Goal: Information Seeking & Learning: Learn about a topic

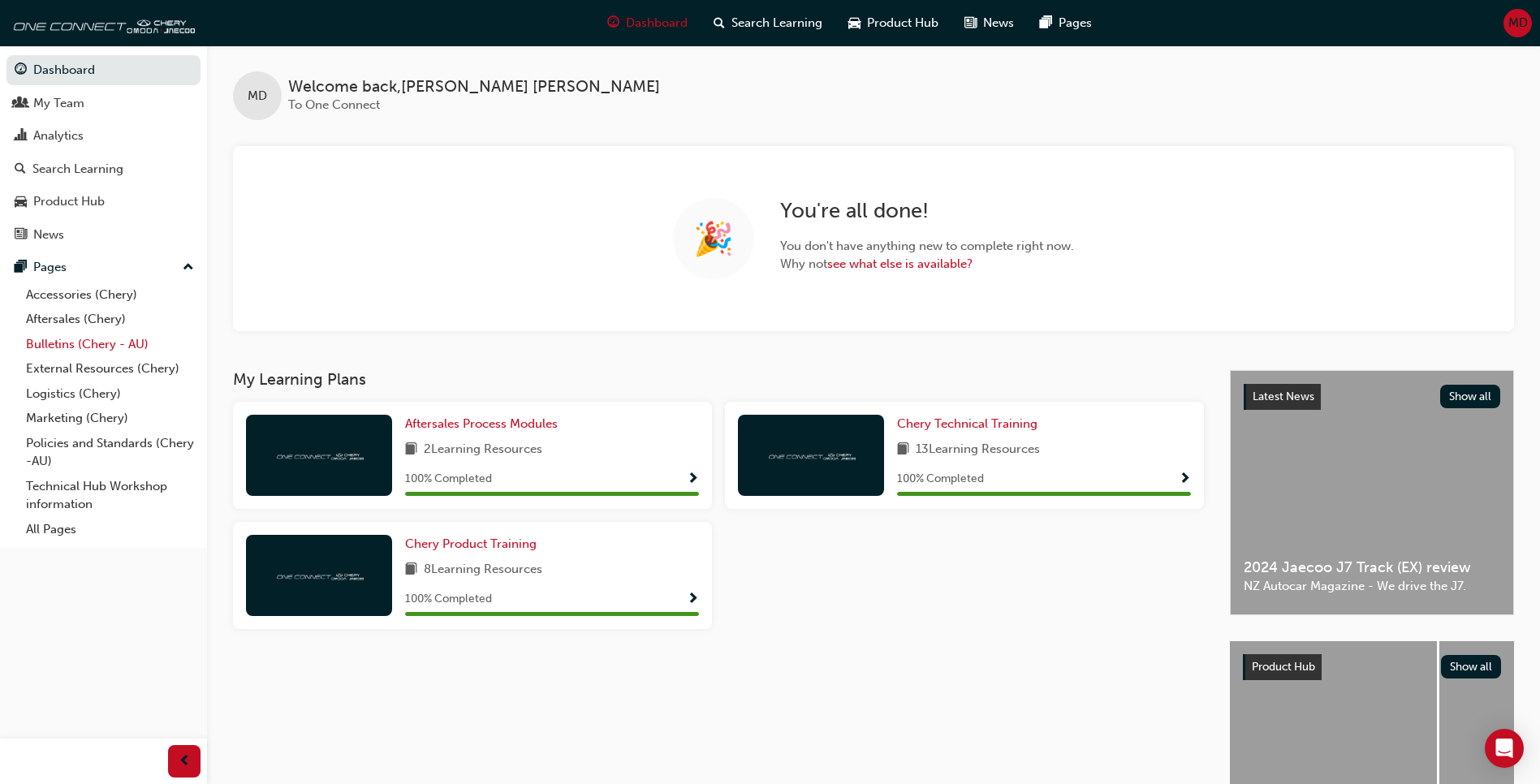
click at [94, 347] on link "Bulletins (Chery - AU)" at bounding box center [111, 345] width 181 height 26
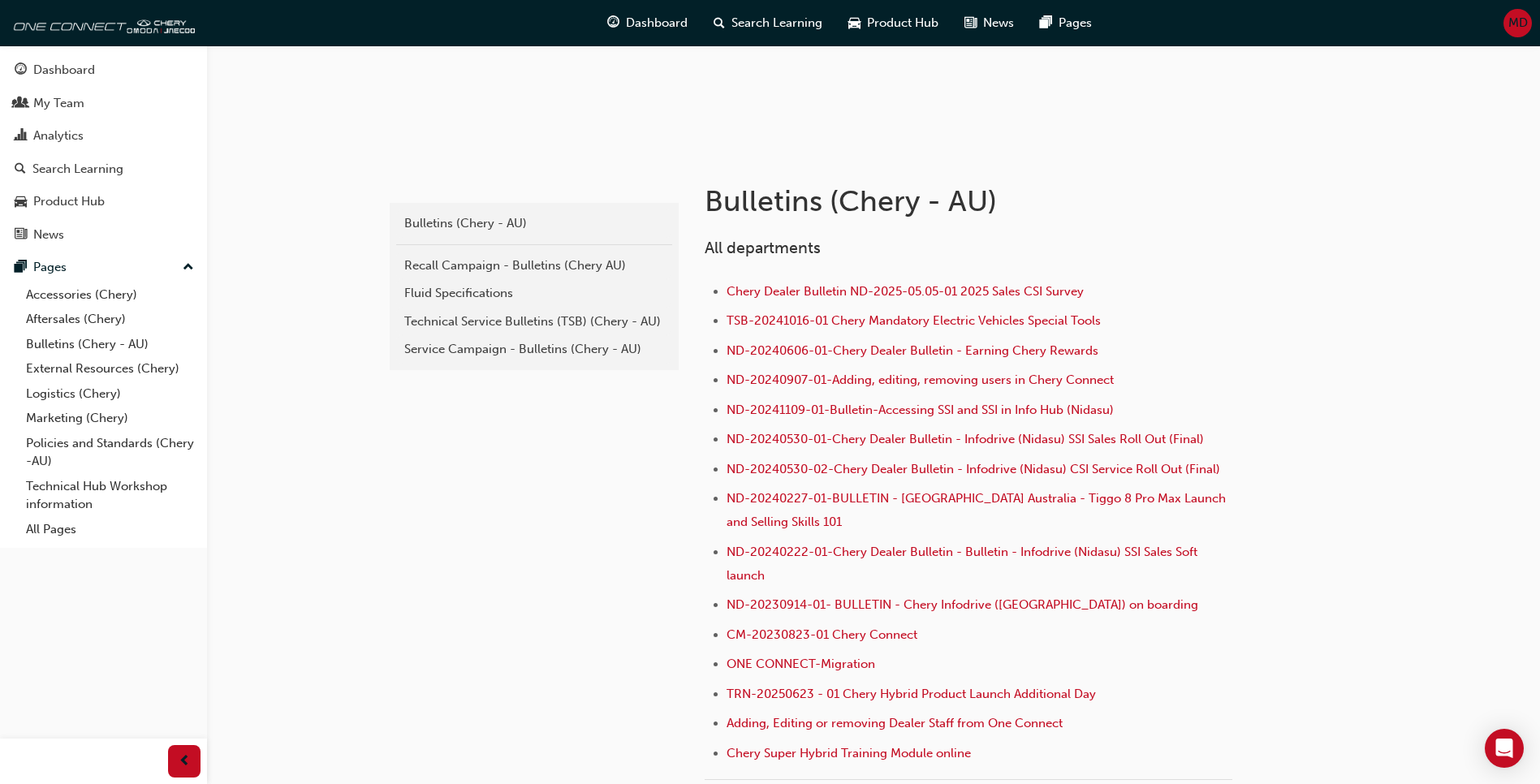
scroll to position [244, 0]
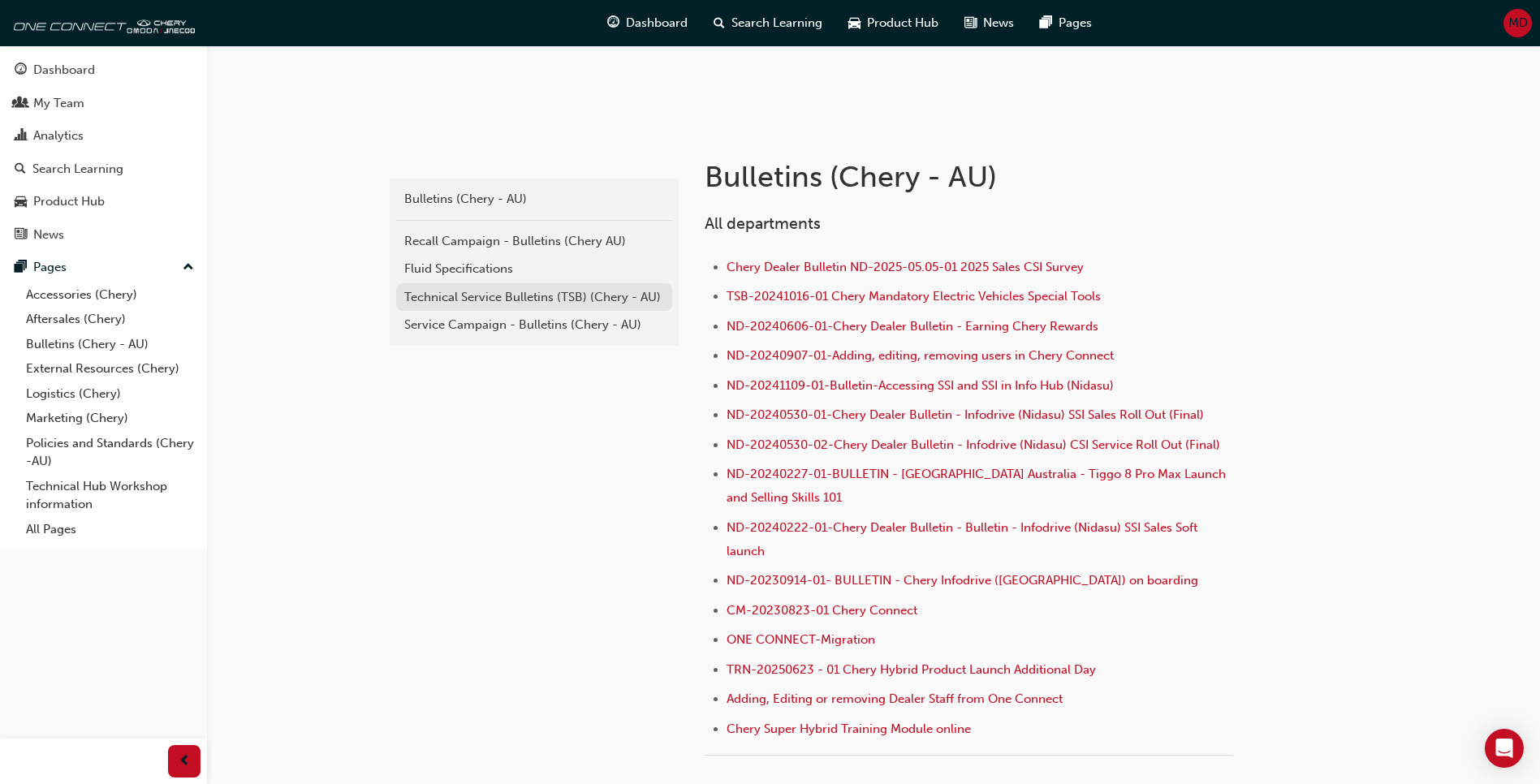
click at [488, 292] on div "Technical Service Bulletins (TSB) (Chery - AU)" at bounding box center [534, 298] width 260 height 19
